Goal: Transaction & Acquisition: Obtain resource

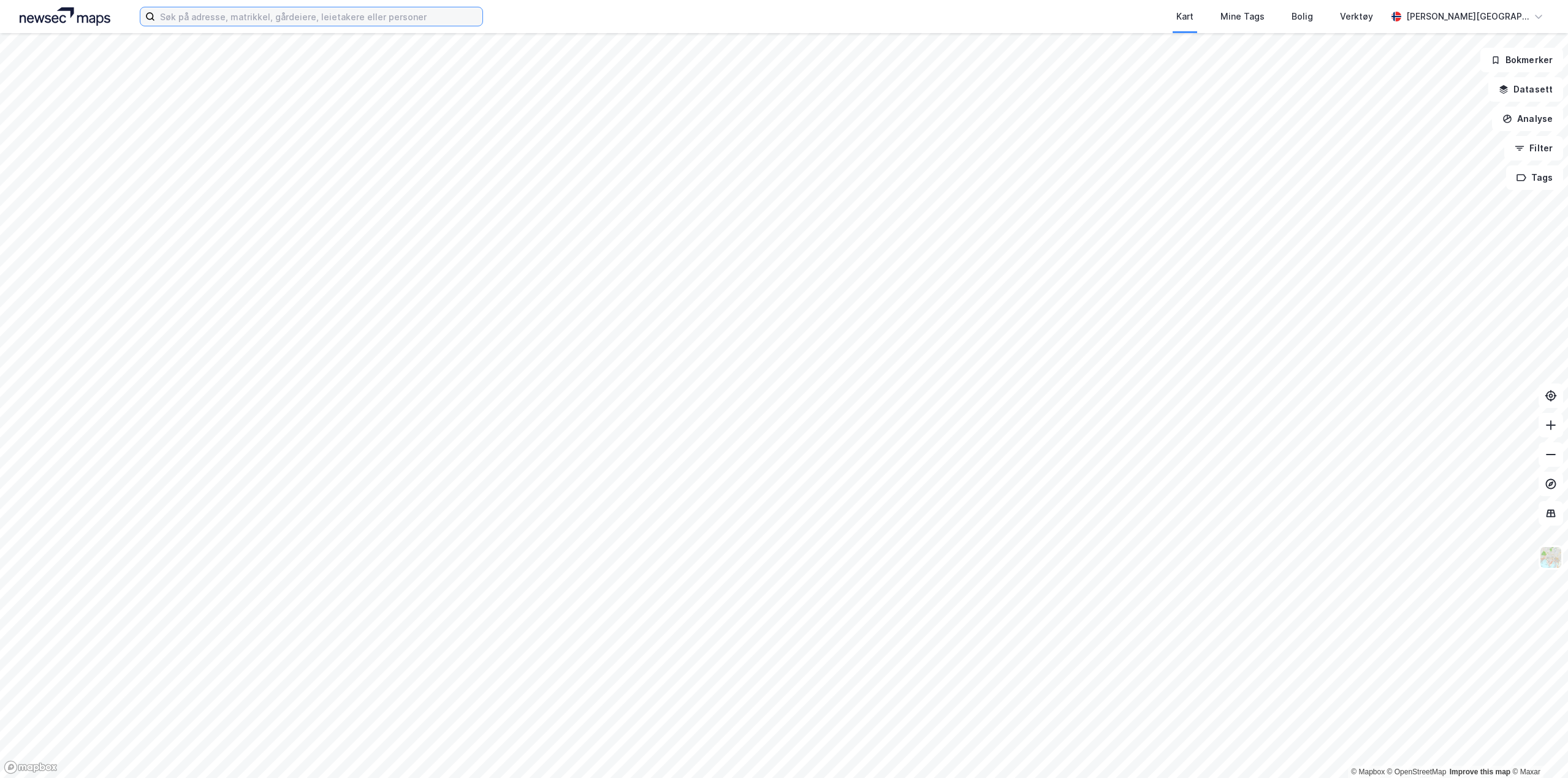
click at [232, 23] on input at bounding box center [318, 16] width 327 height 18
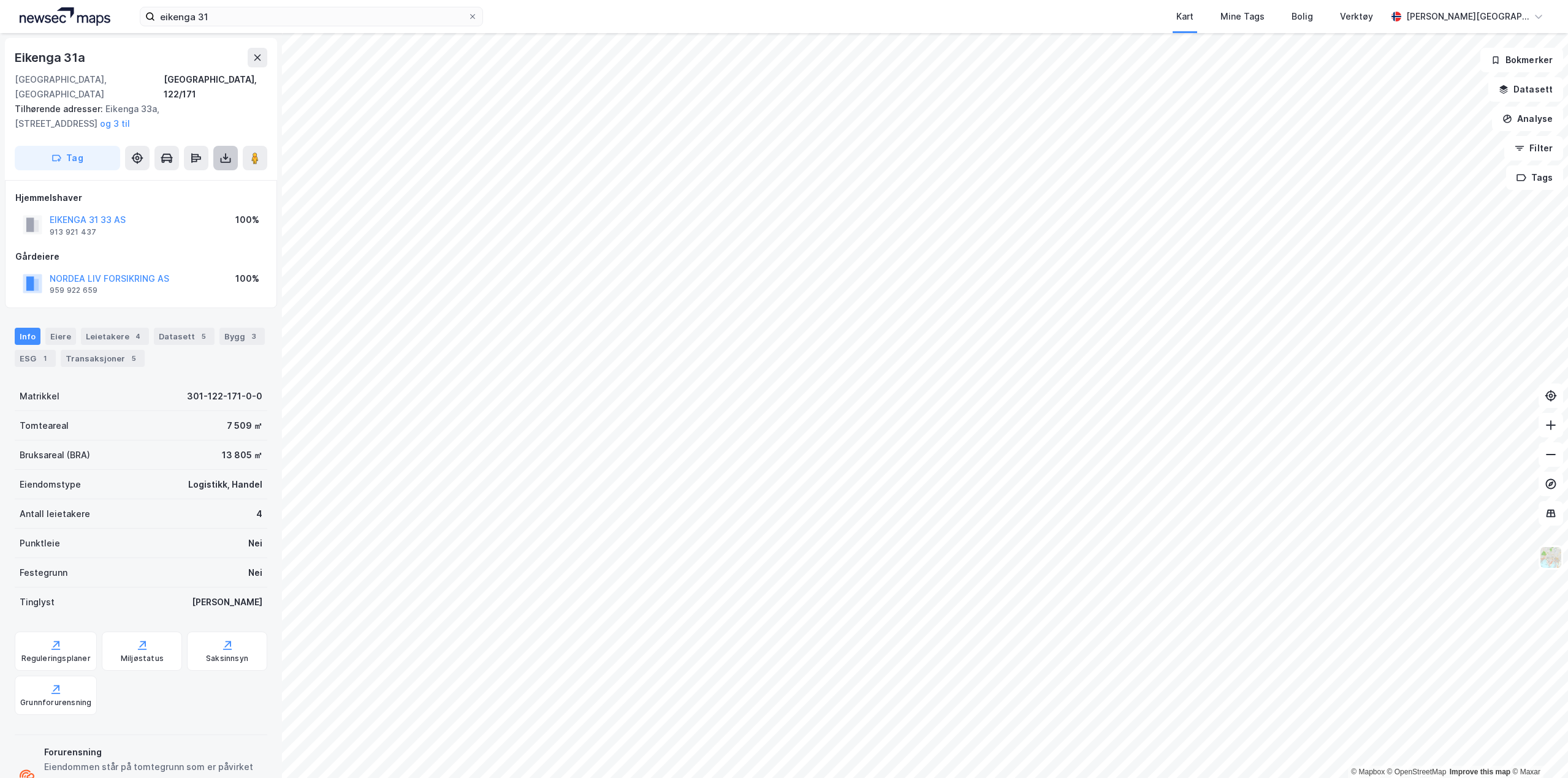
click at [222, 152] on icon at bounding box center [225, 157] width 12 height 12
click at [186, 178] on div "Last ned grunnbok" at bounding box center [164, 183] width 71 height 10
drag, startPoint x: 260, startPoint y: 19, endPoint x: -1, endPoint y: 3, distance: 261.5
click at [0, 3] on html "eikenga 31 Kart Mine Tags Bolig Verktøy [PERSON_NAME] © Mapbox © OpenStreetMap …" at bounding box center [784, 389] width 1568 height 778
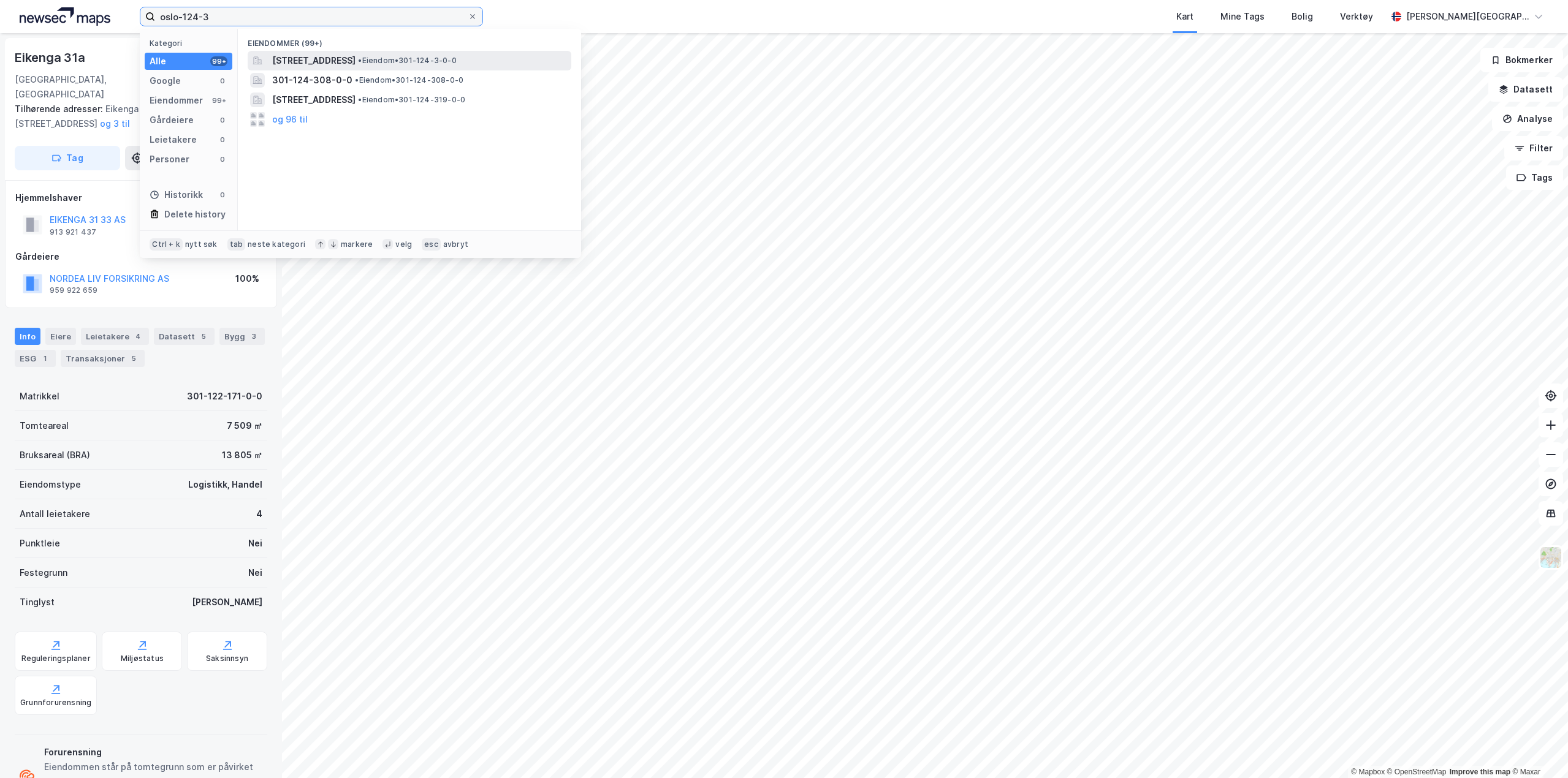
type input "oslo-124-3"
click at [456, 63] on span "• Eiendom • 301-124-3-0-0" at bounding box center [407, 61] width 98 height 10
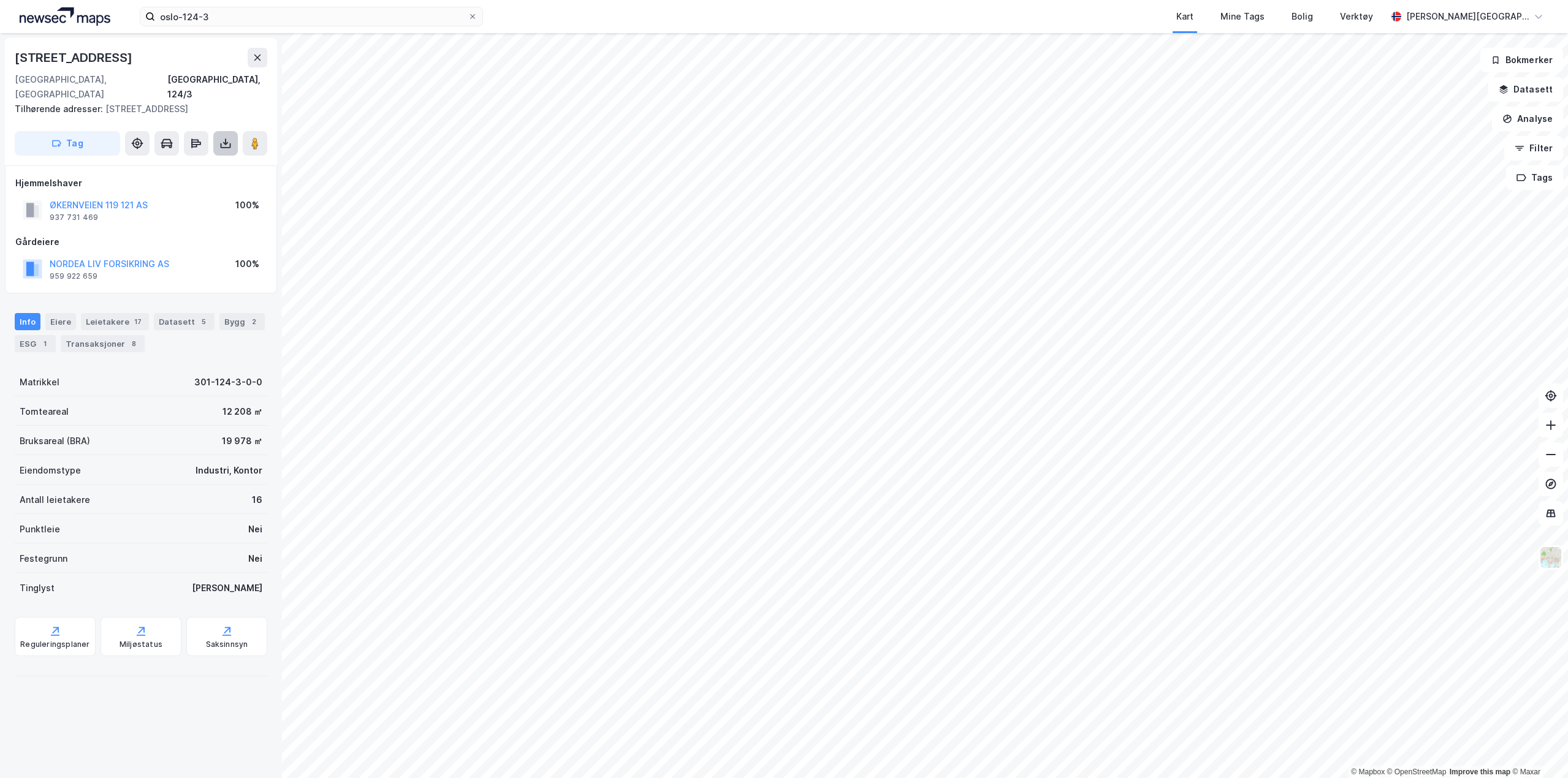
click at [224, 137] on icon at bounding box center [225, 143] width 12 height 12
click at [209, 158] on div "Last ned grunnbok" at bounding box center [172, 168] width 130 height 20
